Goal: Communication & Community: Answer question/provide support

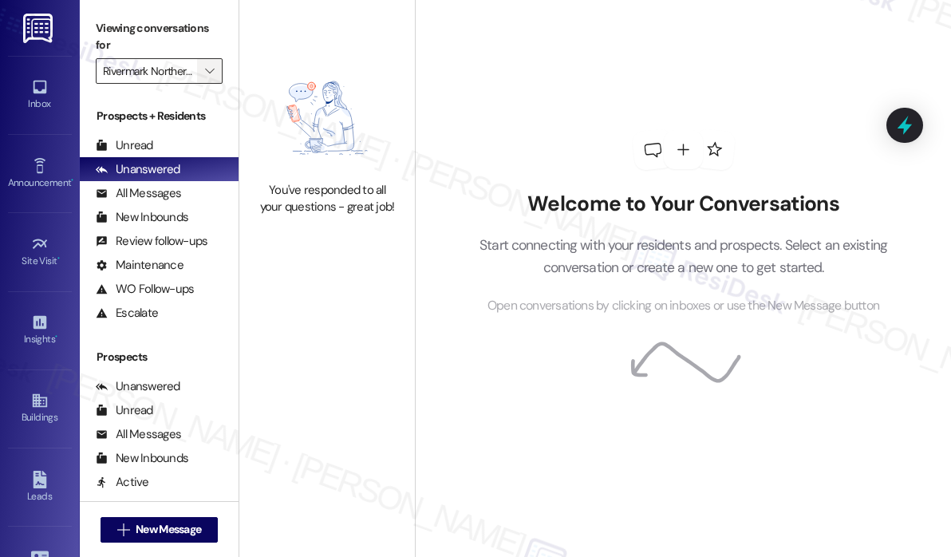
click at [210, 74] on icon "" at bounding box center [209, 71] width 9 height 13
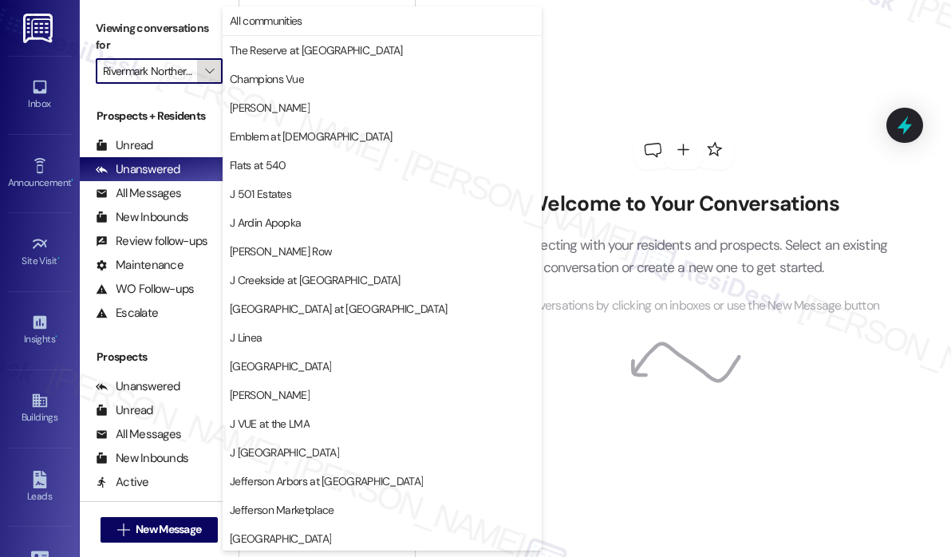
scroll to position [260, 0]
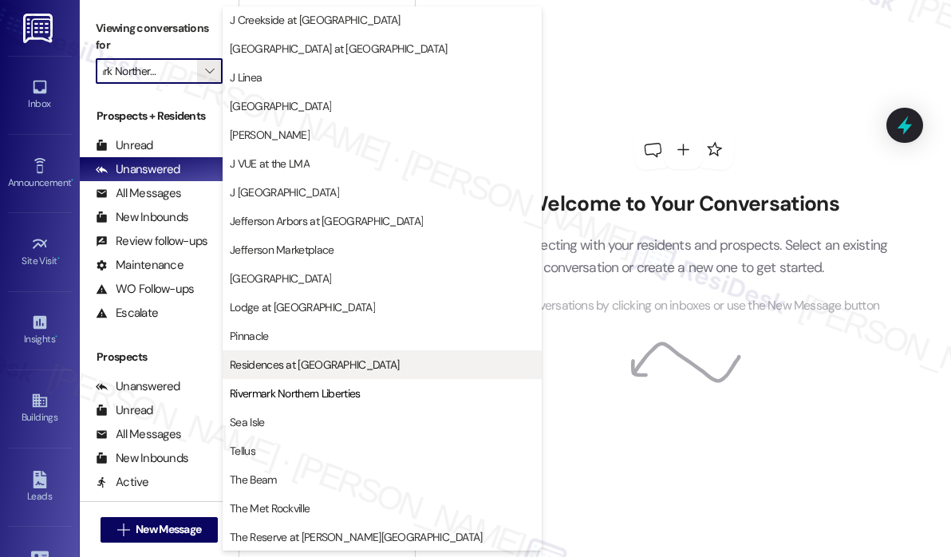
click at [321, 358] on span "Residences at [GEOGRAPHIC_DATA]" at bounding box center [314, 365] width 169 height 16
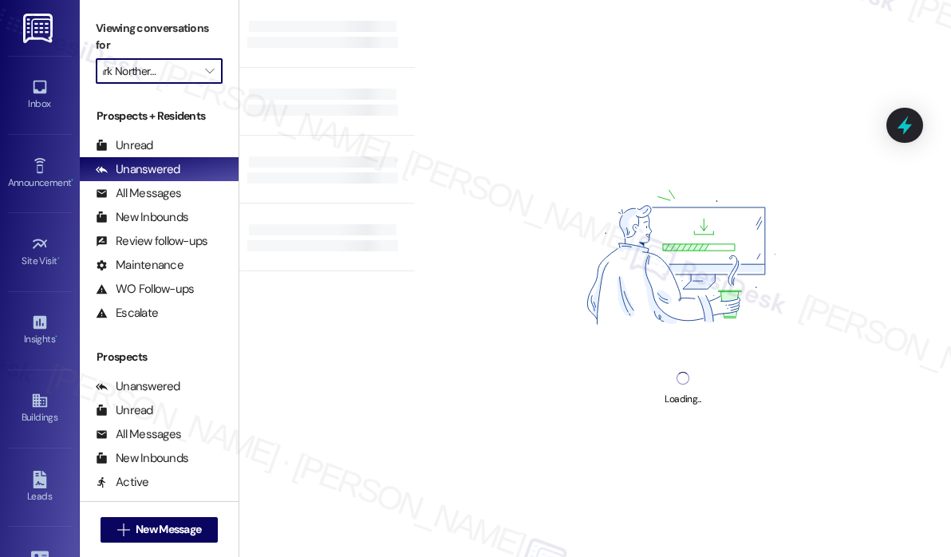
type input "Residences at [GEOGRAPHIC_DATA]"
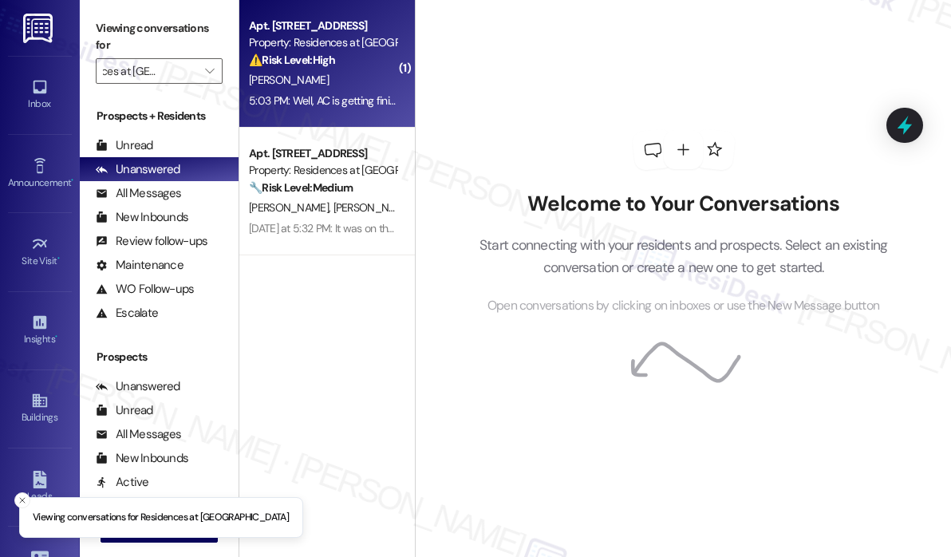
click at [336, 89] on div "[PERSON_NAME]" at bounding box center [322, 80] width 151 height 20
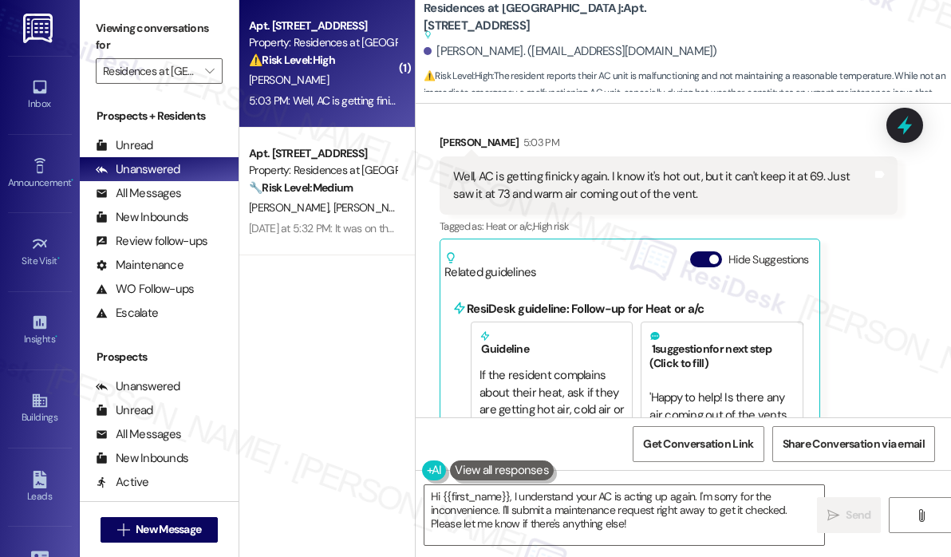
scroll to position [14353, 0]
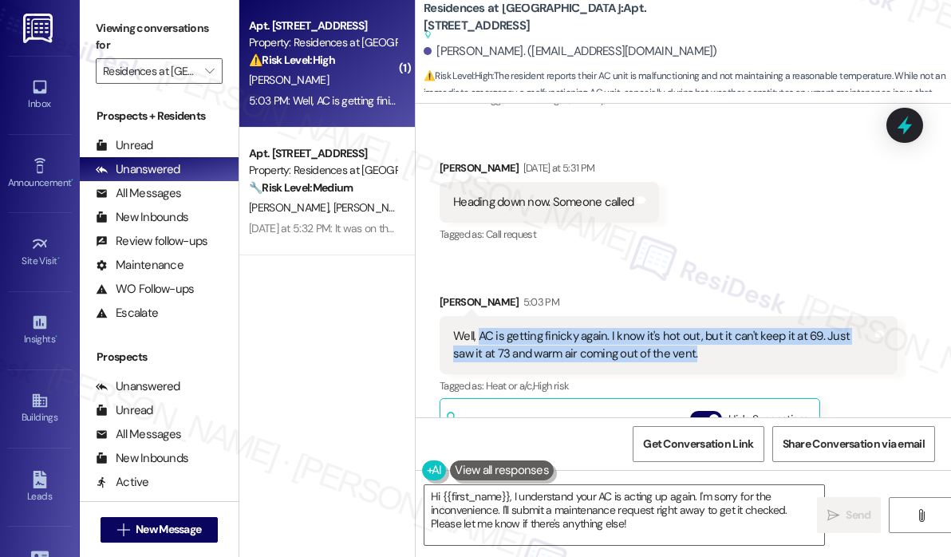
drag, startPoint x: 699, startPoint y: 258, endPoint x: 480, endPoint y: 235, distance: 220.5
click at [480, 328] on div "Well, AC is getting finicky again. I know it's hot out, but it can't keep it at…" at bounding box center [662, 345] width 419 height 34
copy div "AC is getting finicky again. I know it's hot out, but it can't keep it at 69. J…"
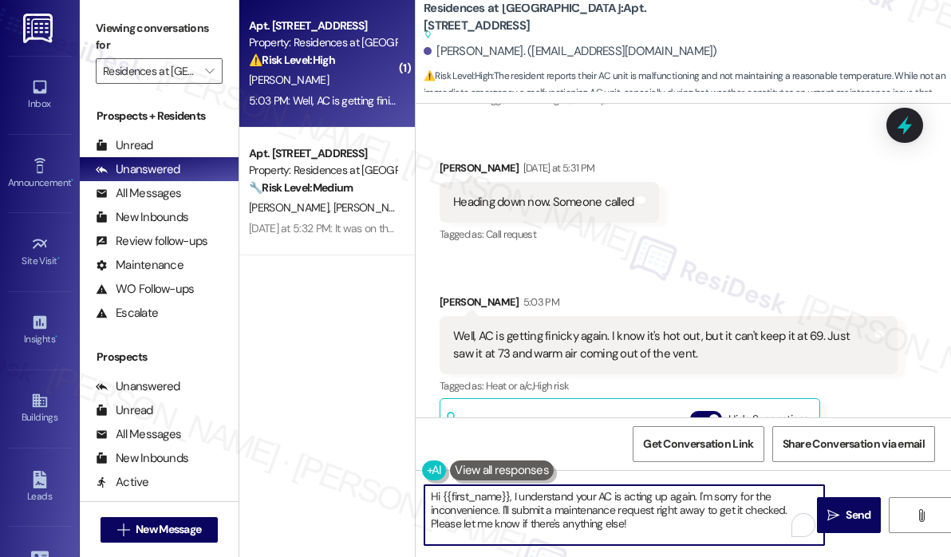
drag, startPoint x: 658, startPoint y: 529, endPoint x: 510, endPoint y: 498, distance: 150.8
click at [510, 498] on textarea "Hi {{first_name}}, I understand your AC is acting up again. I'm sorry for the i…" at bounding box center [624, 515] width 400 height 60
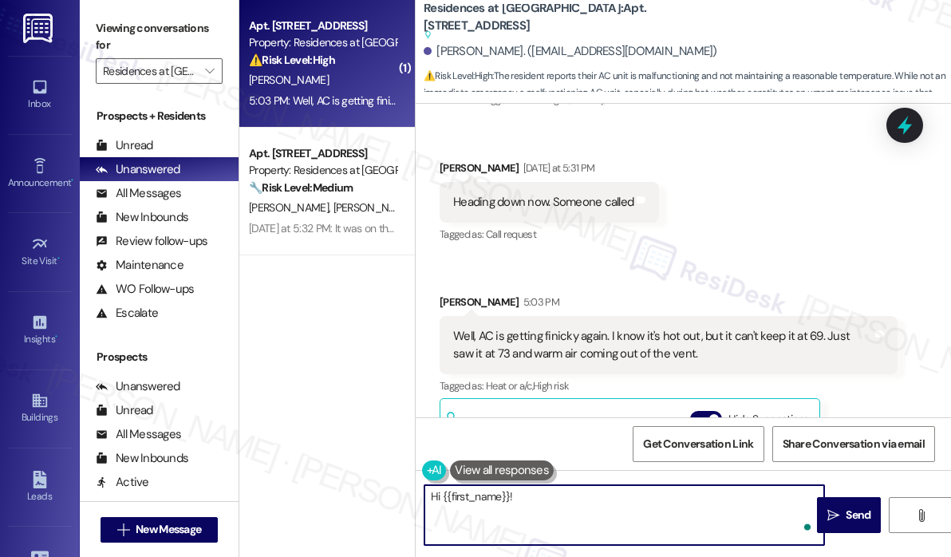
paste textarea "Thanks for letting me know — when did you first notice the AC having trouble ma…"
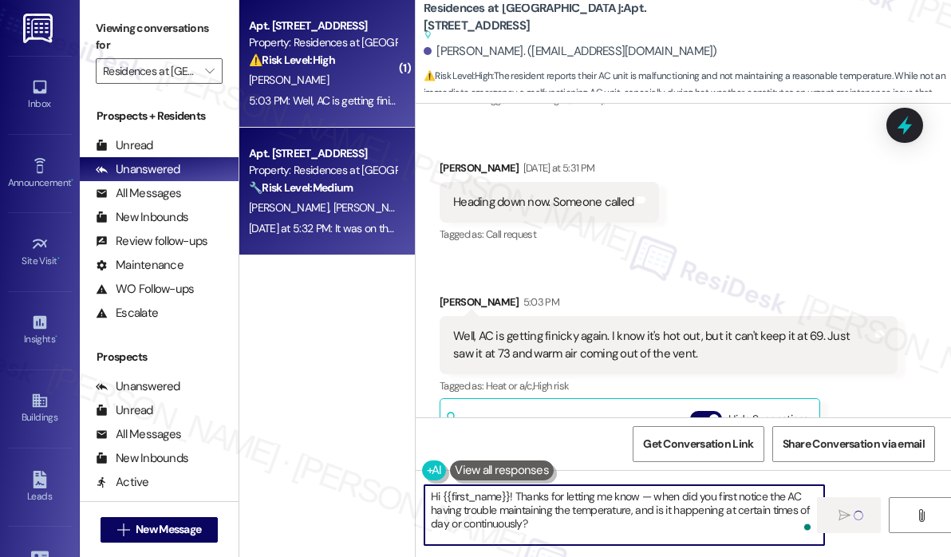
type textarea "Hi {{first_name}}! Thanks for letting me know — when did you first notice the A…"
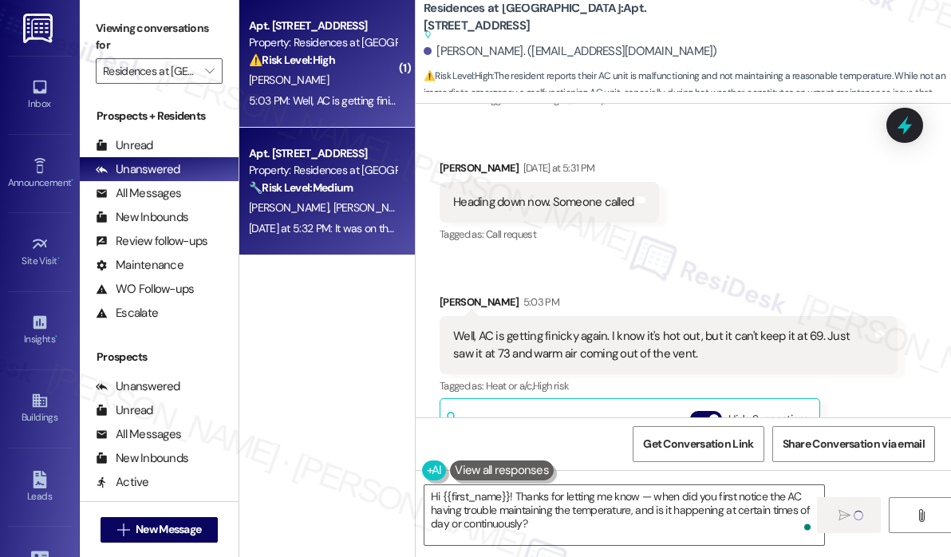
click at [333, 235] on div "[DATE] at 5:32 PM: It was on the same order [DATE] at 5:32 PM: It was on the sa…" at bounding box center [349, 228] width 201 height 14
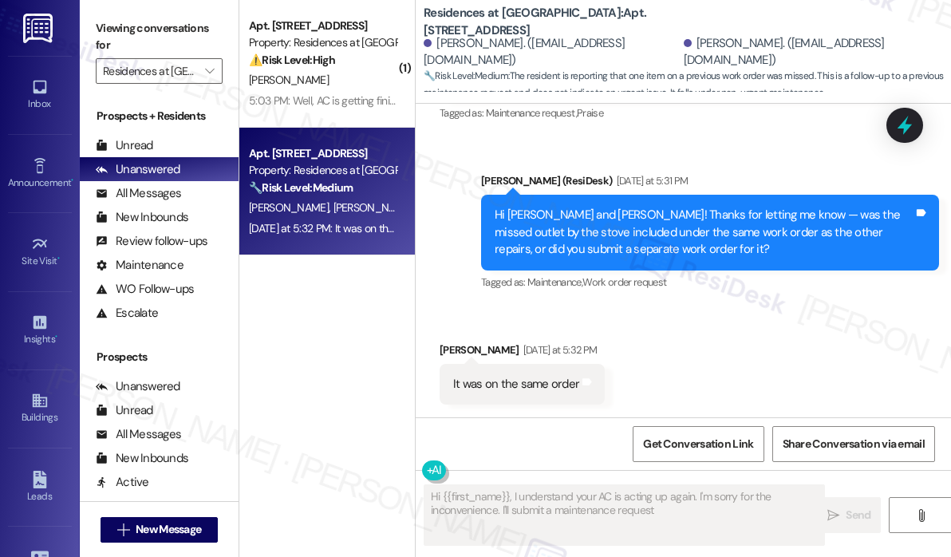
scroll to position [1349, 0]
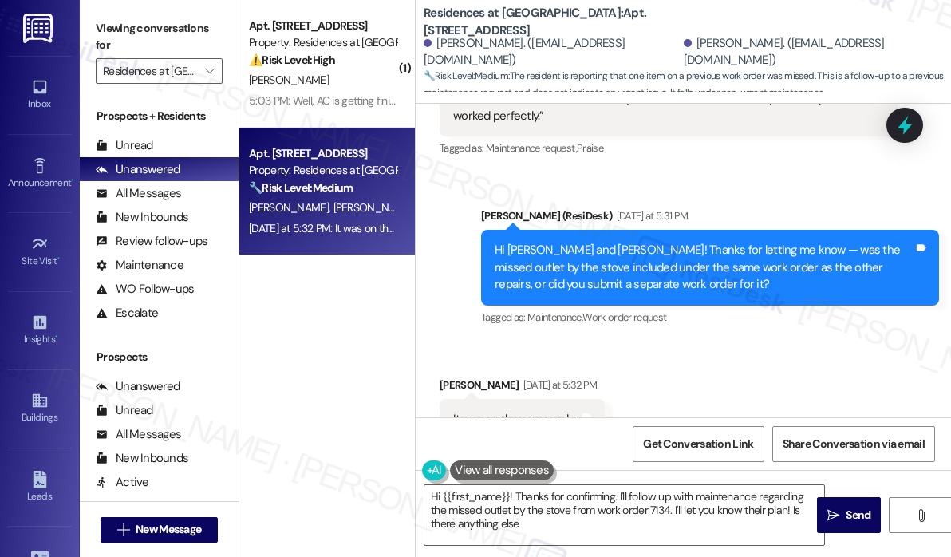
type textarea "Hi {{first_name}}! Thanks for confirming. I'll follow up with maintenance regar…"
click at [702, 341] on div "Received via SMS [PERSON_NAME] [DATE] at 5:32 PM It was on the same order Tags …" at bounding box center [683, 396] width 535 height 111
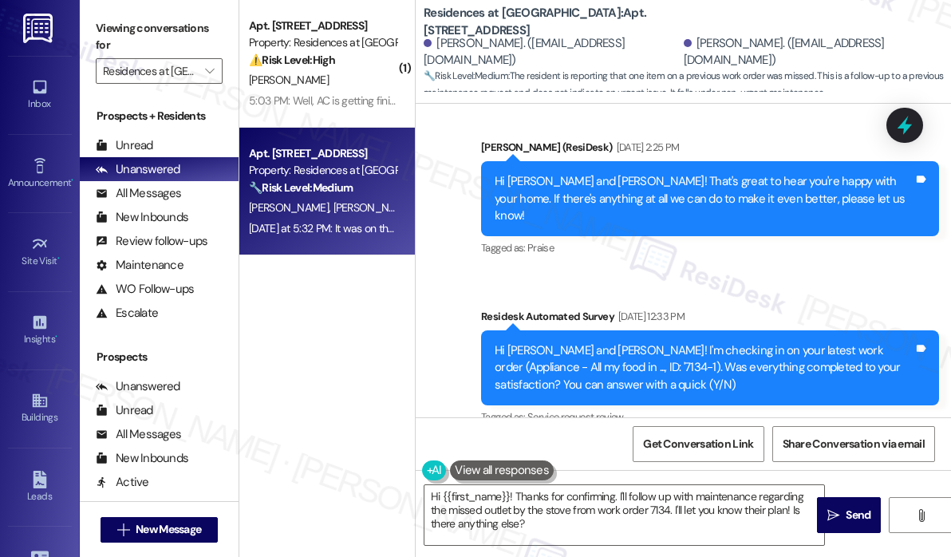
scroll to position [792, 0]
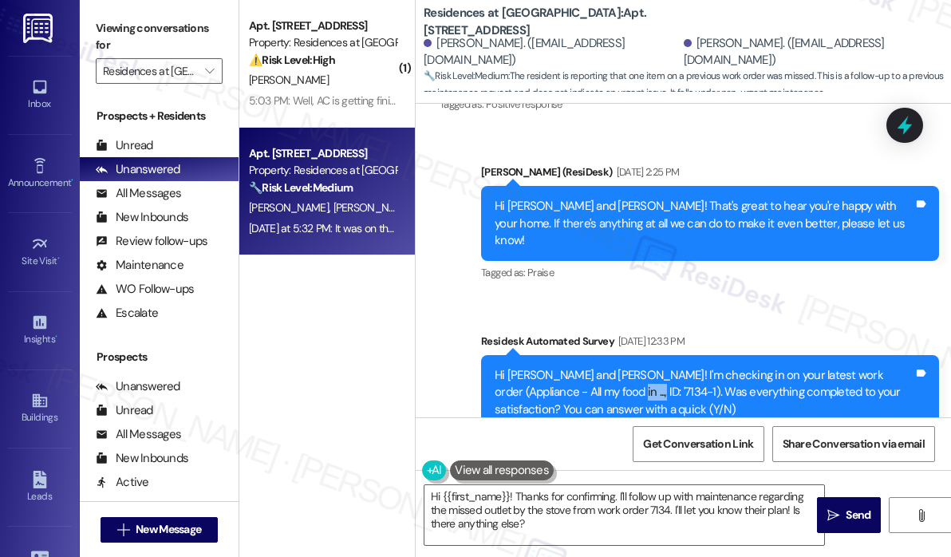
drag, startPoint x: 590, startPoint y: 356, endPoint x: 556, endPoint y: 360, distance: 34.5
click at [556, 367] on div "Hi [PERSON_NAME] and [PERSON_NAME]! I'm checking in on your latest work order (…" at bounding box center [703, 392] width 419 height 51
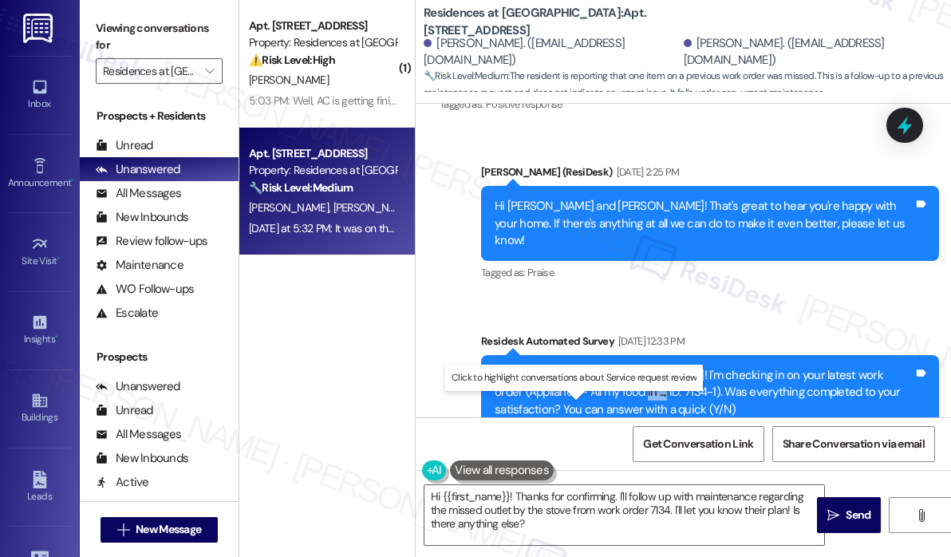
copy div "7134-1)"
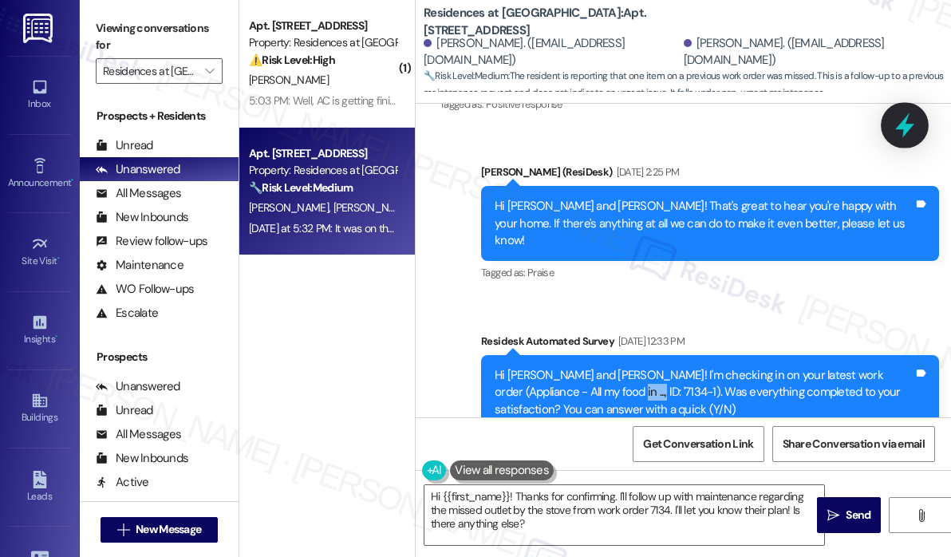
click at [908, 127] on icon at bounding box center [904, 125] width 19 height 25
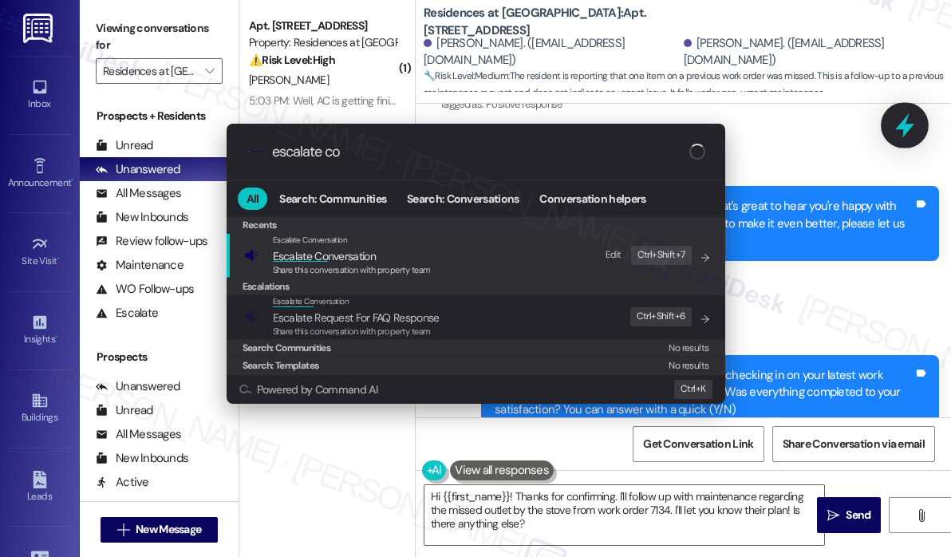
type input "escalate con"
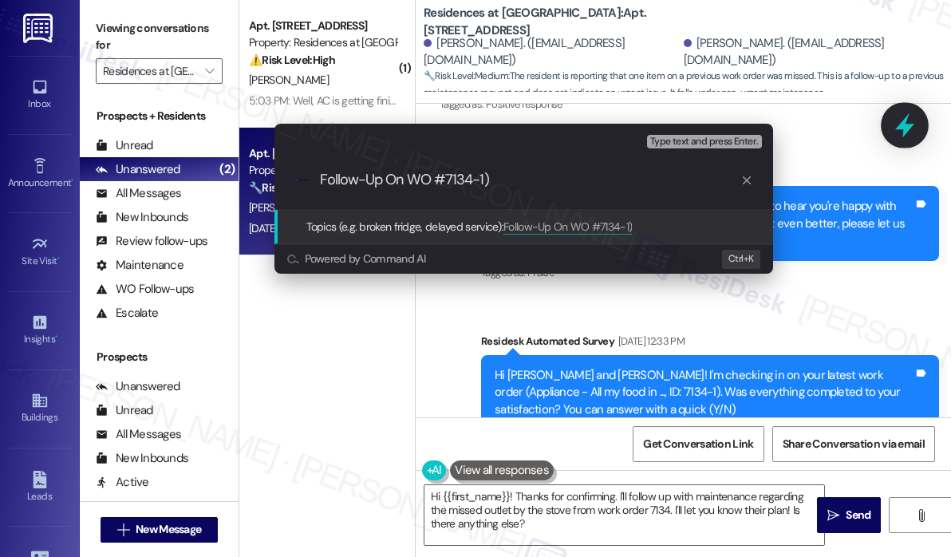
type input "Follow-Up On WO #7134-1"
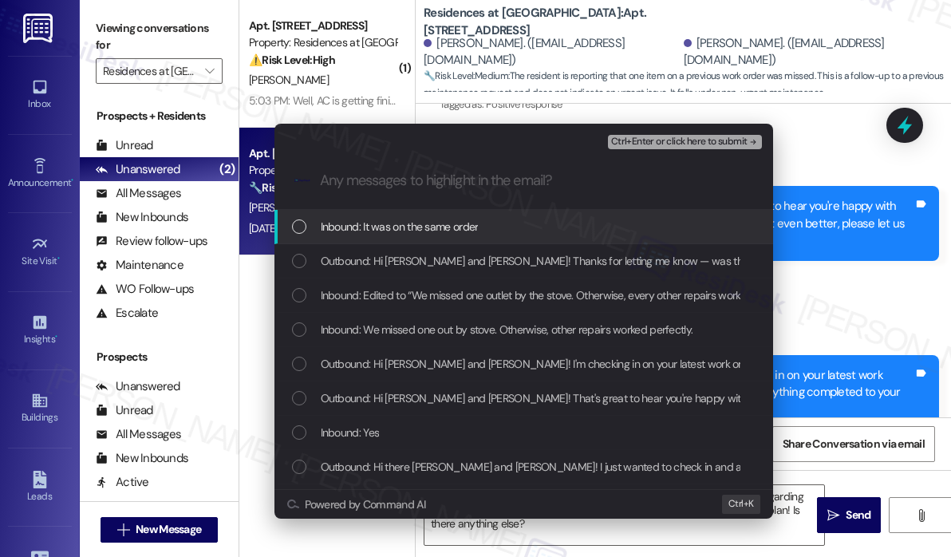
click at [463, 235] on span "Inbound: It was on the same order" at bounding box center [400, 227] width 158 height 18
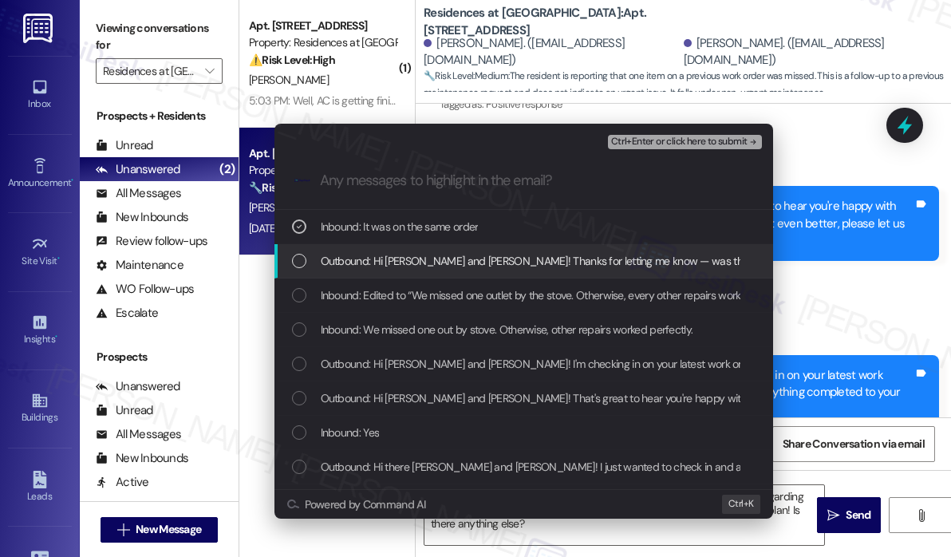
click at [469, 259] on span "Outbound: Hi [PERSON_NAME] and [PERSON_NAME]! Thanks for letting me know — was …" at bounding box center [839, 261] width 1036 height 18
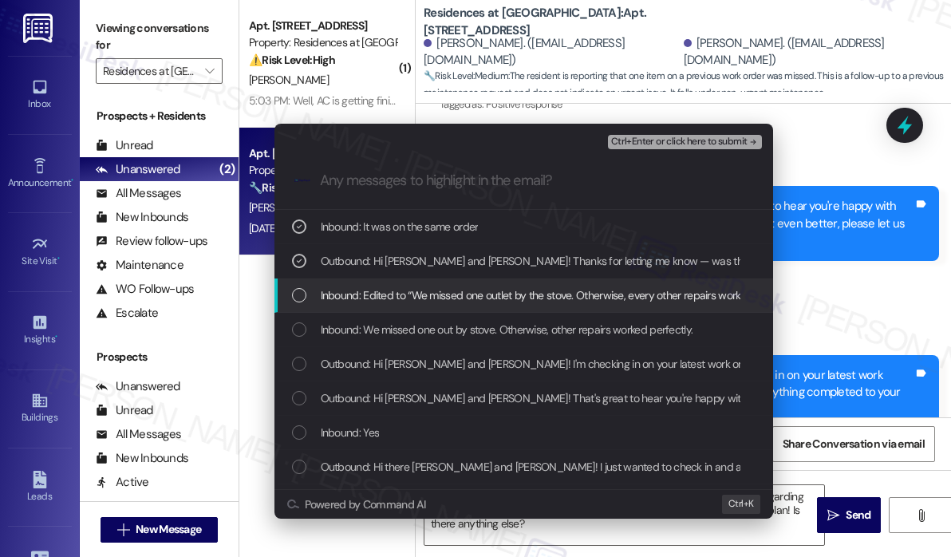
click at [476, 293] on span "Inbound: Edited to “We missed one outlet by the stove. Otherwise, every other r…" at bounding box center [561, 295] width 481 height 18
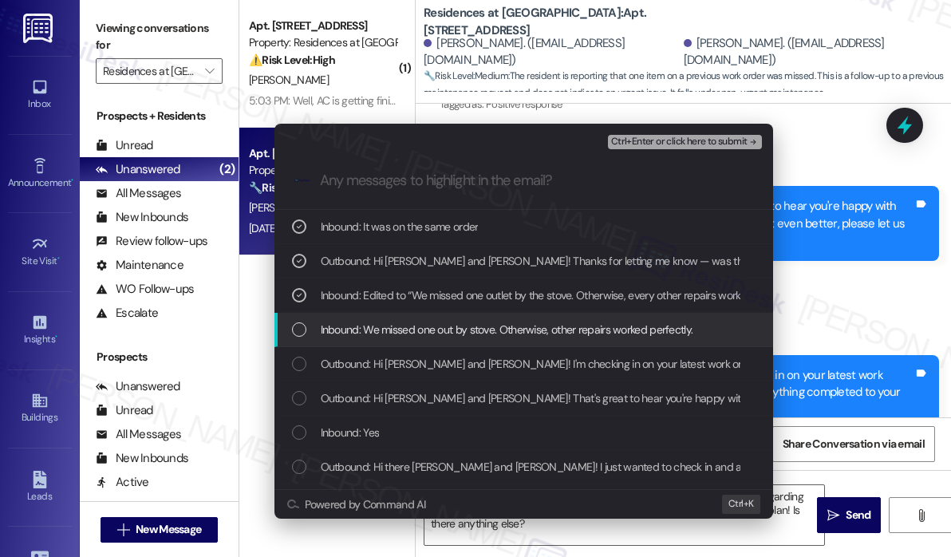
click at [475, 319] on div "Inbound: We missed one out by stove. Otherwise, other repairs worked perfectly." at bounding box center [523, 330] width 498 height 34
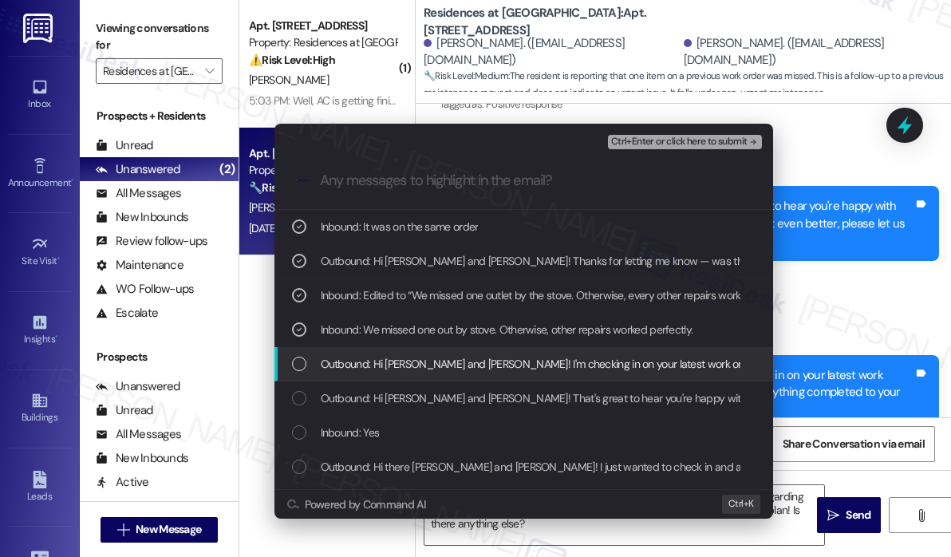
click at [481, 372] on div "Outbound: Hi [PERSON_NAME] and [PERSON_NAME]! I'm checking in on your latest wo…" at bounding box center [523, 364] width 498 height 34
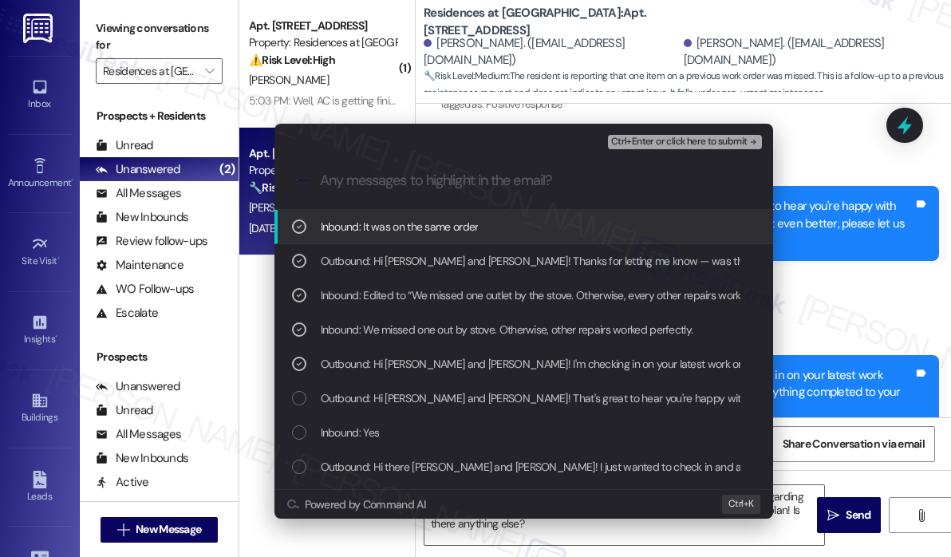
click at [667, 140] on span "Ctrl+Enter or click here to submit" at bounding box center [679, 141] width 136 height 11
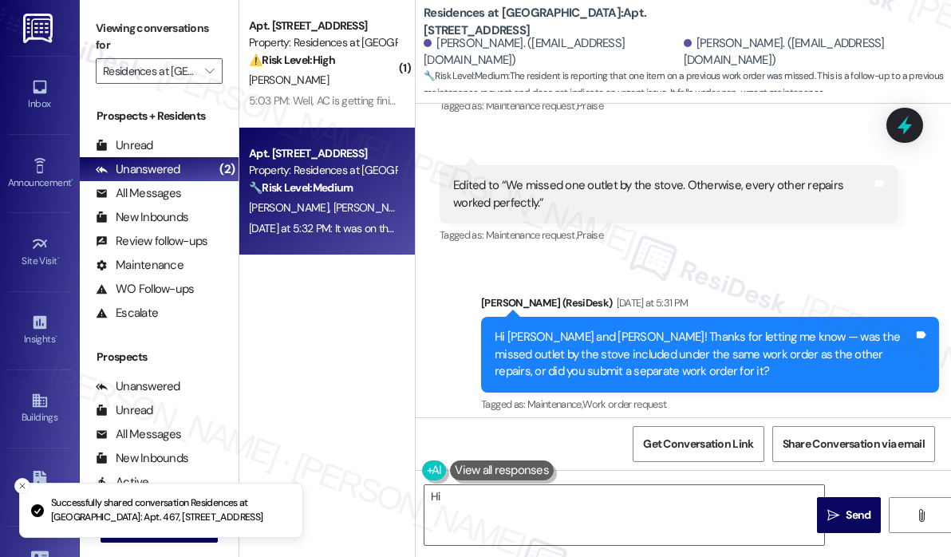
scroll to position [1349, 0]
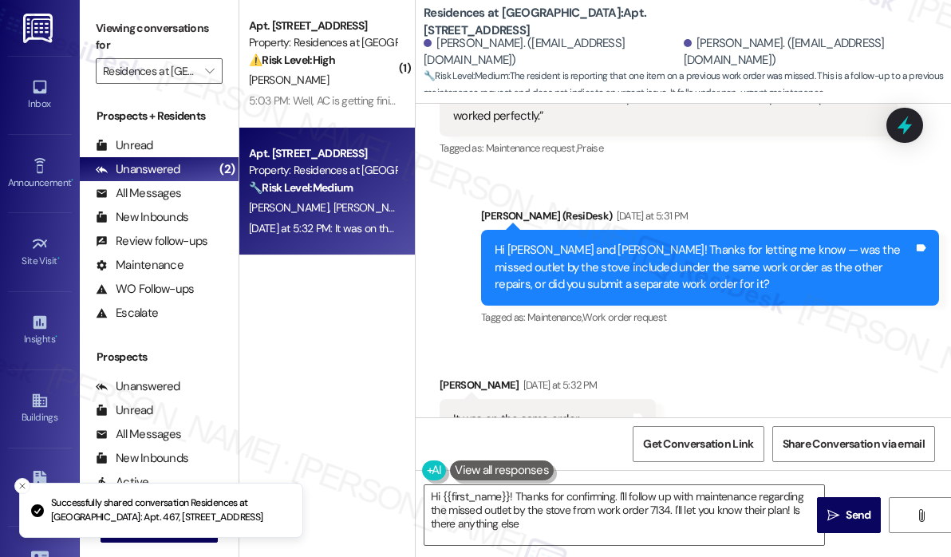
type textarea "Hi {{first_name}}! Thanks for confirming. I'll follow up with maintenance regar…"
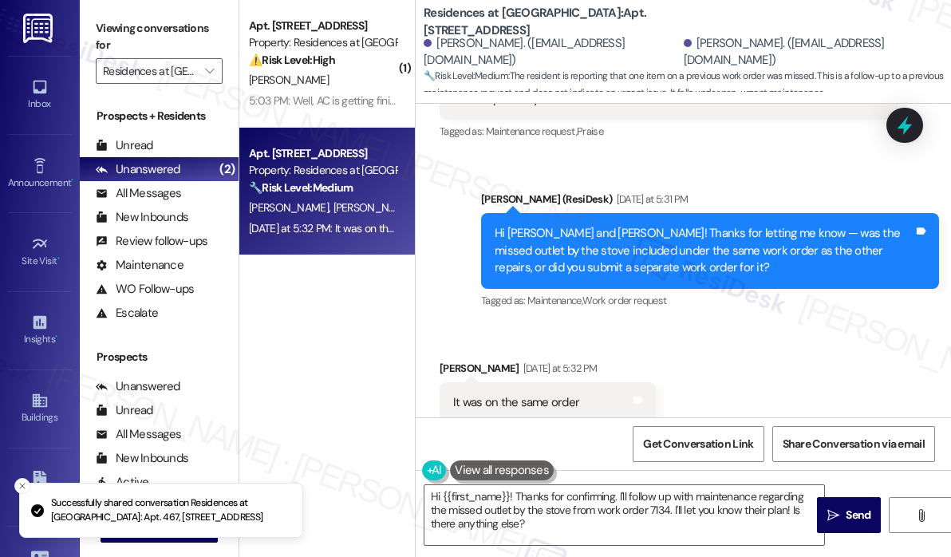
scroll to position [1373, 0]
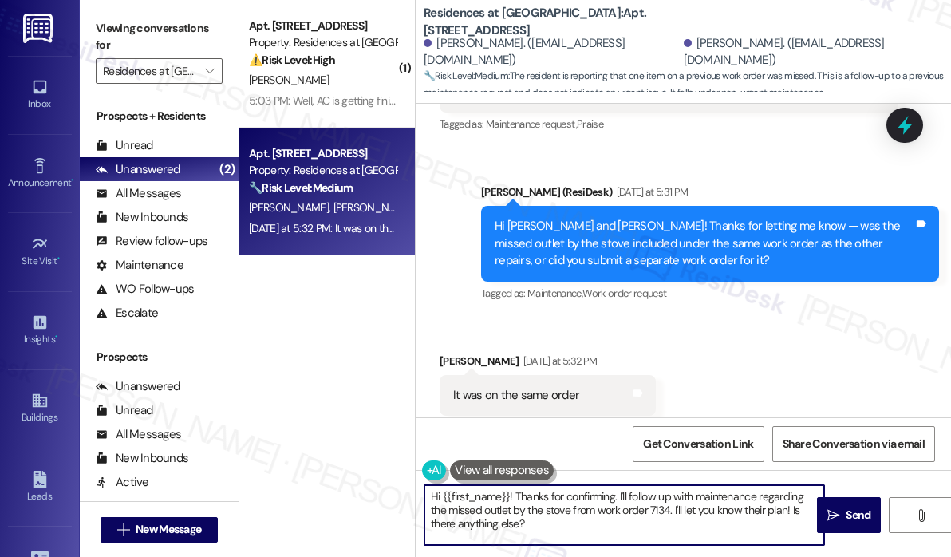
click at [688, 519] on textarea "Hi {{first_name}}! Thanks for confirming. I'll follow up with maintenance regar…" at bounding box center [624, 515] width 400 height 60
click at [696, 522] on textarea "Hi {{first_name}}! Thanks for confirming. I'll follow up with maintenance regar…" at bounding box center [624, 515] width 400 height 60
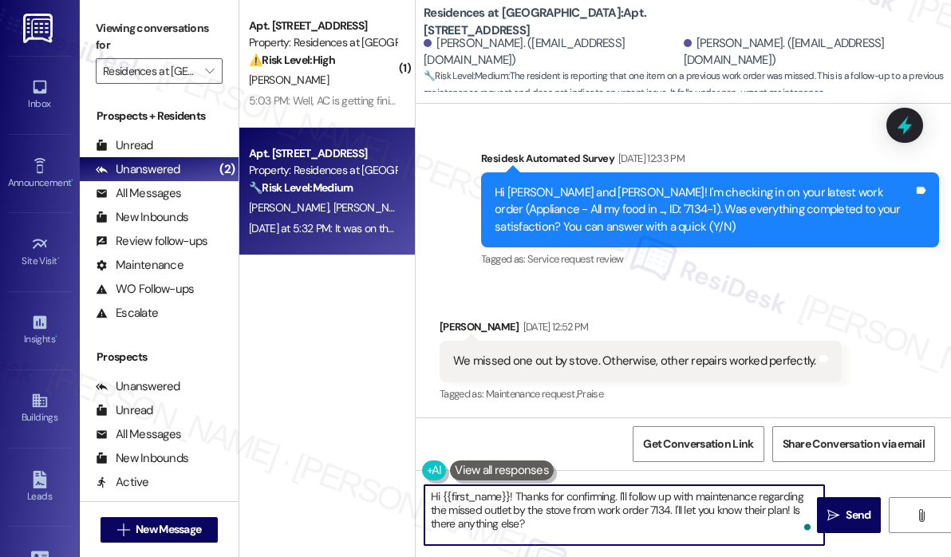
scroll to position [1294, 0]
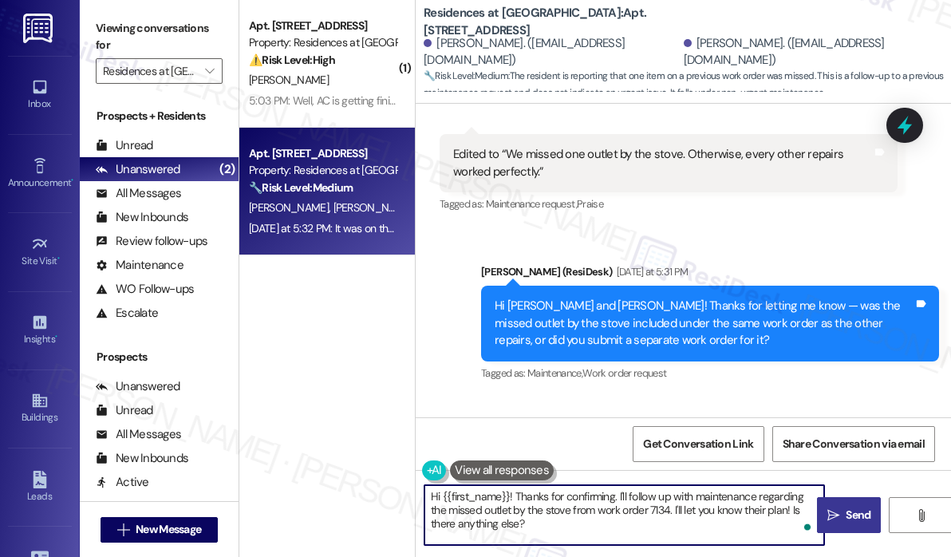
click at [852, 509] on span "Send" at bounding box center [857, 514] width 25 height 17
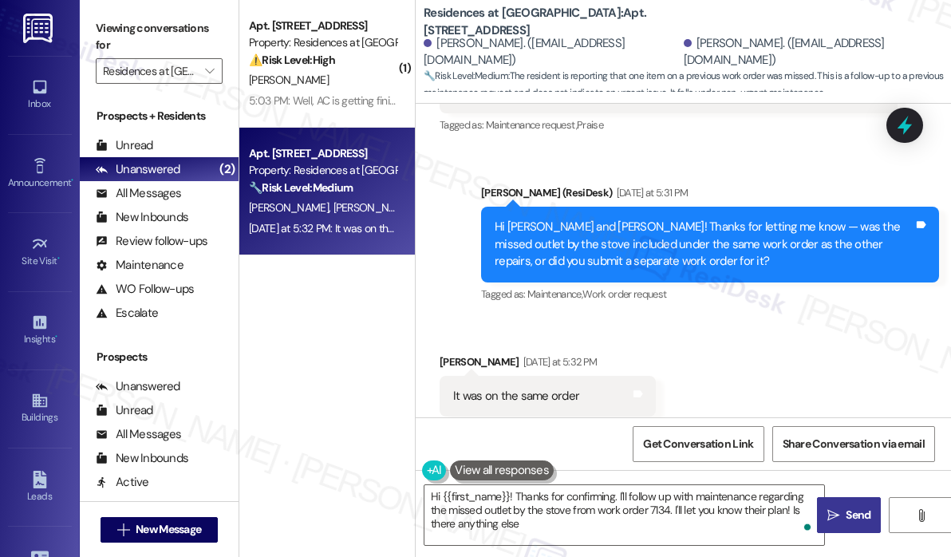
type textarea "Hi {{first_name}}! Thanks for confirming. I'll follow up with maintenance regar…"
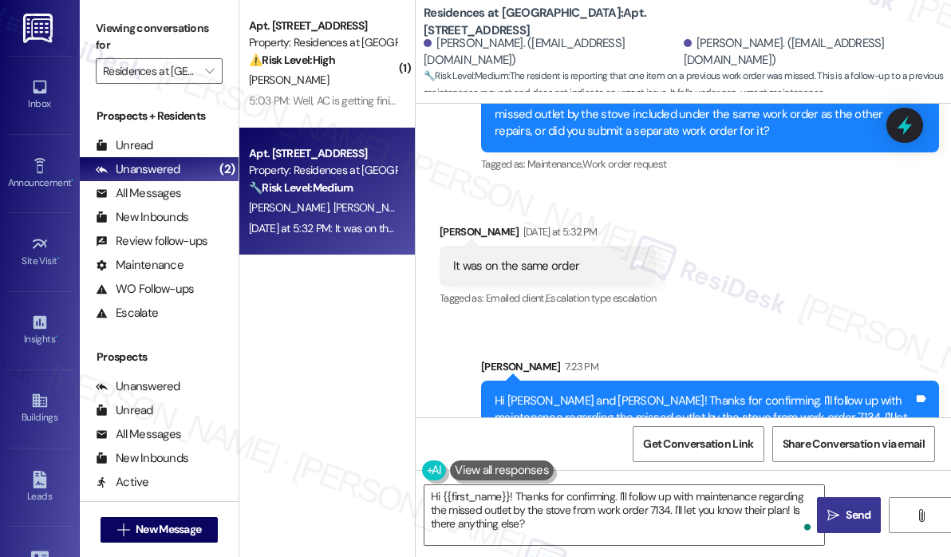
scroll to position [1519, 0]
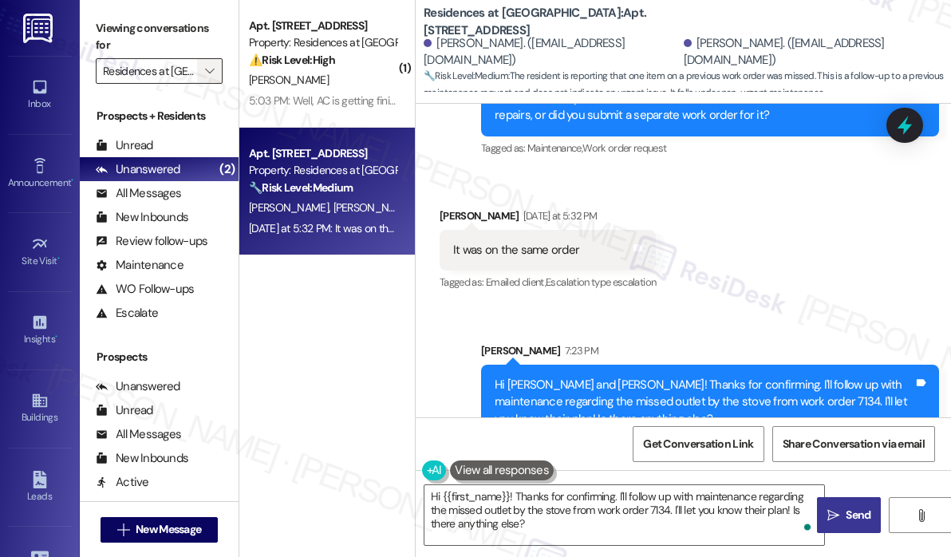
click at [211, 70] on icon "" at bounding box center [209, 71] width 9 height 13
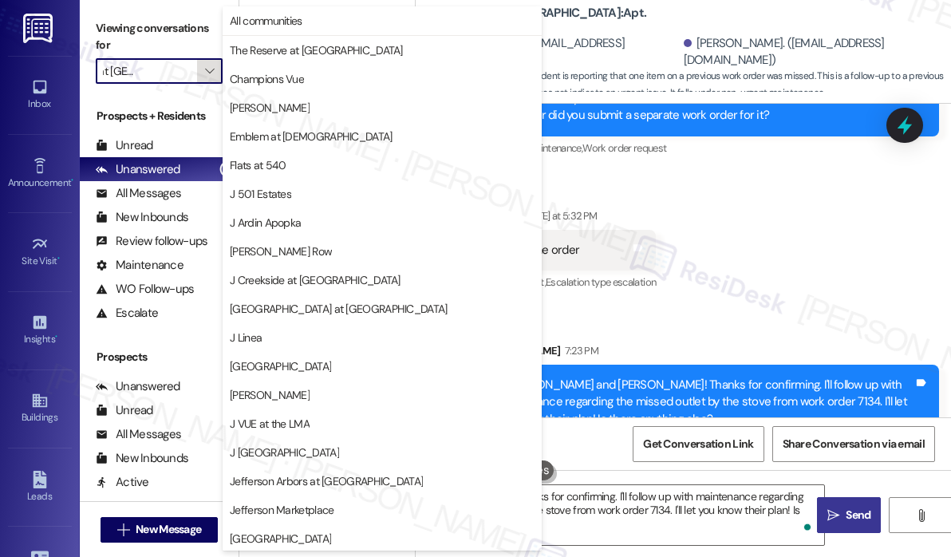
scroll to position [260, 0]
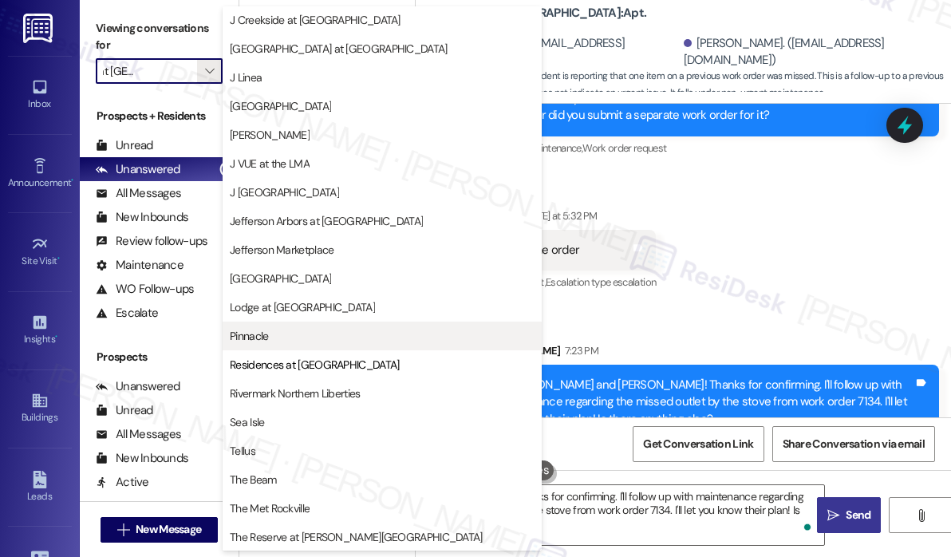
click at [270, 333] on span "Pinnacle" at bounding box center [382, 336] width 305 height 16
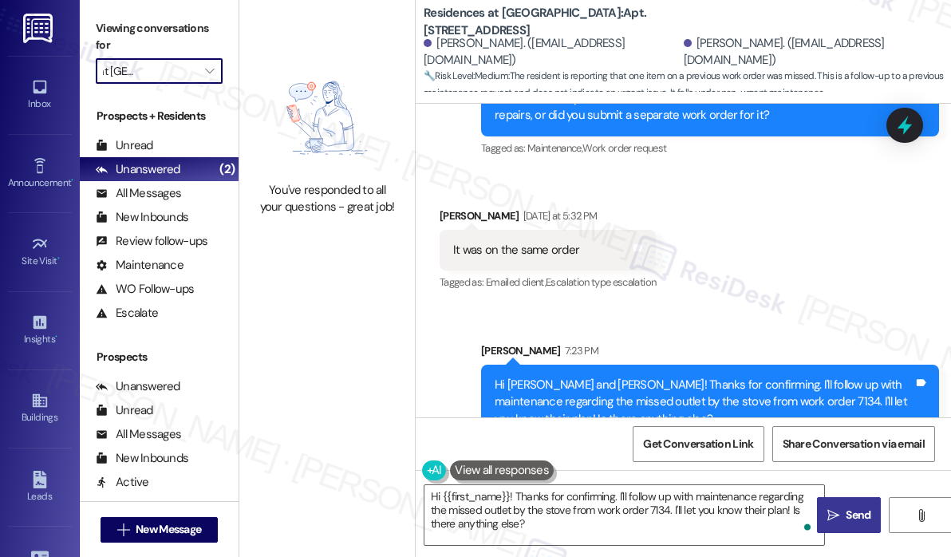
type input "Pinnacle"
